Goal: Navigation & Orientation: Find specific page/section

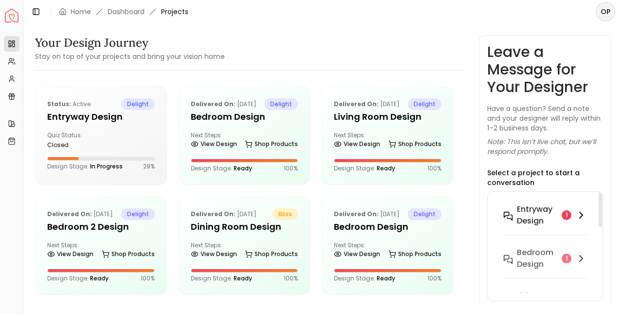
click at [554, 212] on h6 "entryway design" at bounding box center [537, 214] width 41 height 23
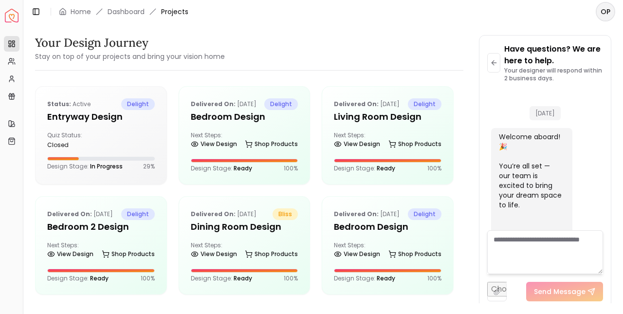
scroll to position [847, 0]
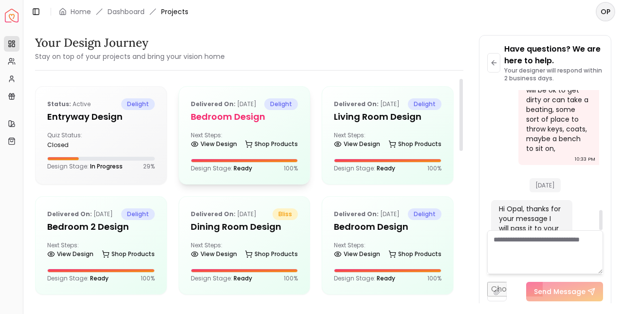
click at [279, 124] on h5 "Bedroom design" at bounding box center [245, 117] width 108 height 14
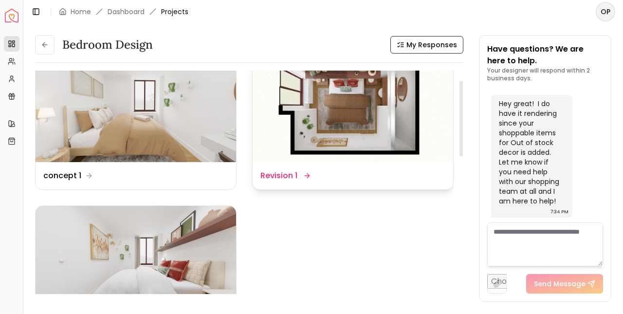
scroll to position [33, 0]
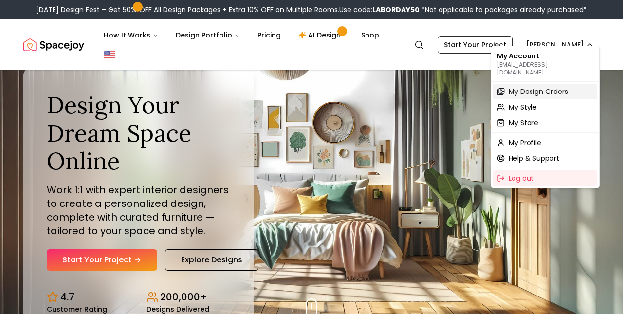
click at [557, 87] on span "My Design Orders" at bounding box center [538, 92] width 59 height 10
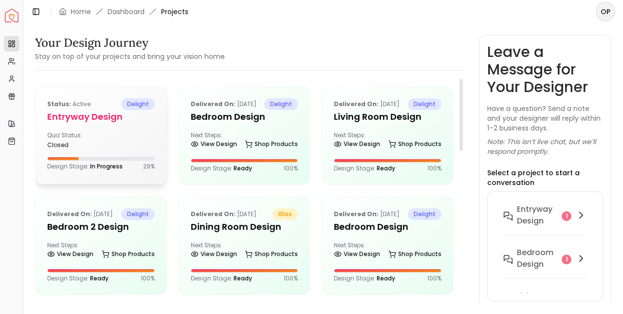
click at [137, 137] on div "Quiz Status: closed" at bounding box center [101, 140] width 108 height 18
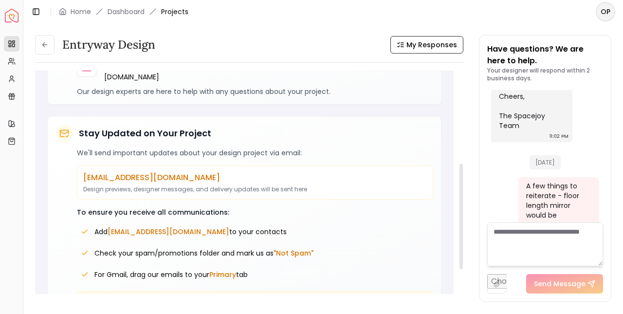
scroll to position [186, 0]
